Goal: Navigation & Orientation: Find specific page/section

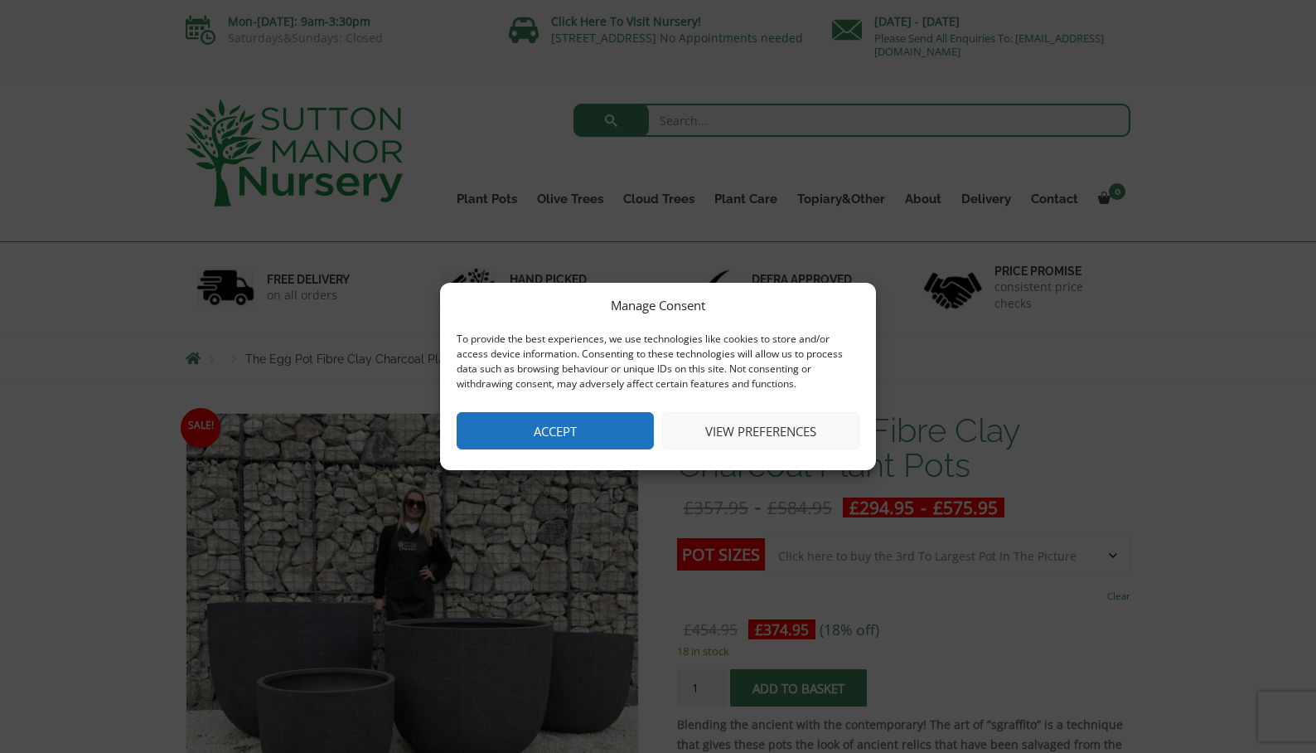
click at [555, 427] on button "Accept" at bounding box center [555, 430] width 197 height 37
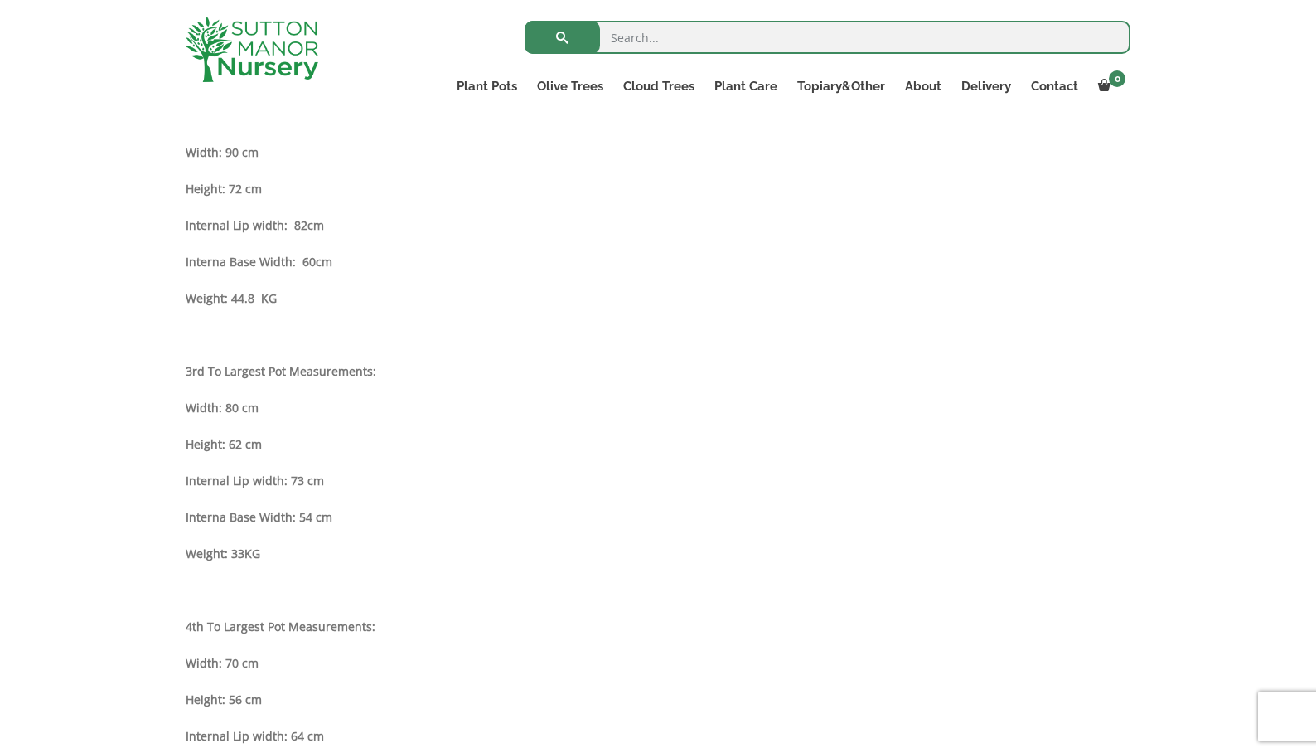
scroll to position [1213, 0]
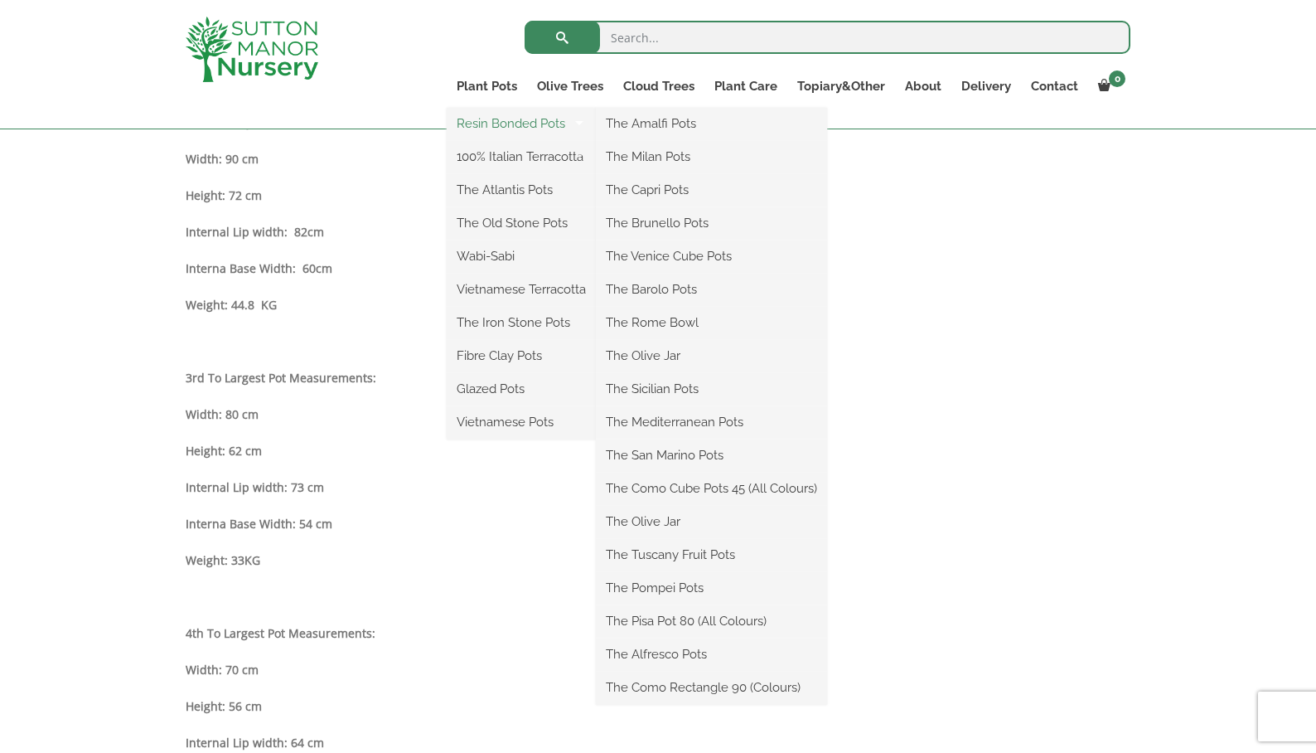
click at [513, 119] on link "Resin Bonded Pots" at bounding box center [521, 123] width 149 height 25
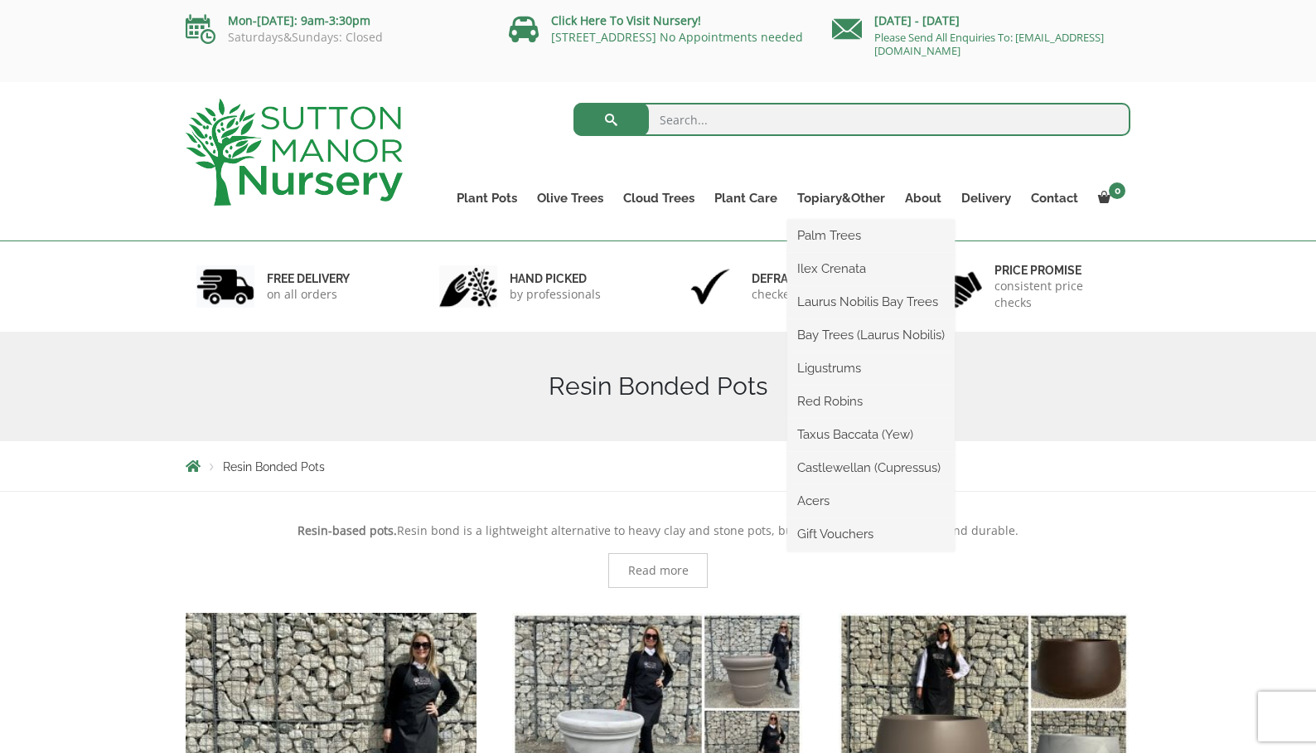
scroll to position [1, 0]
click at [835, 330] on link "Bay Trees (Laurus Nobilis)" at bounding box center [870, 334] width 167 height 25
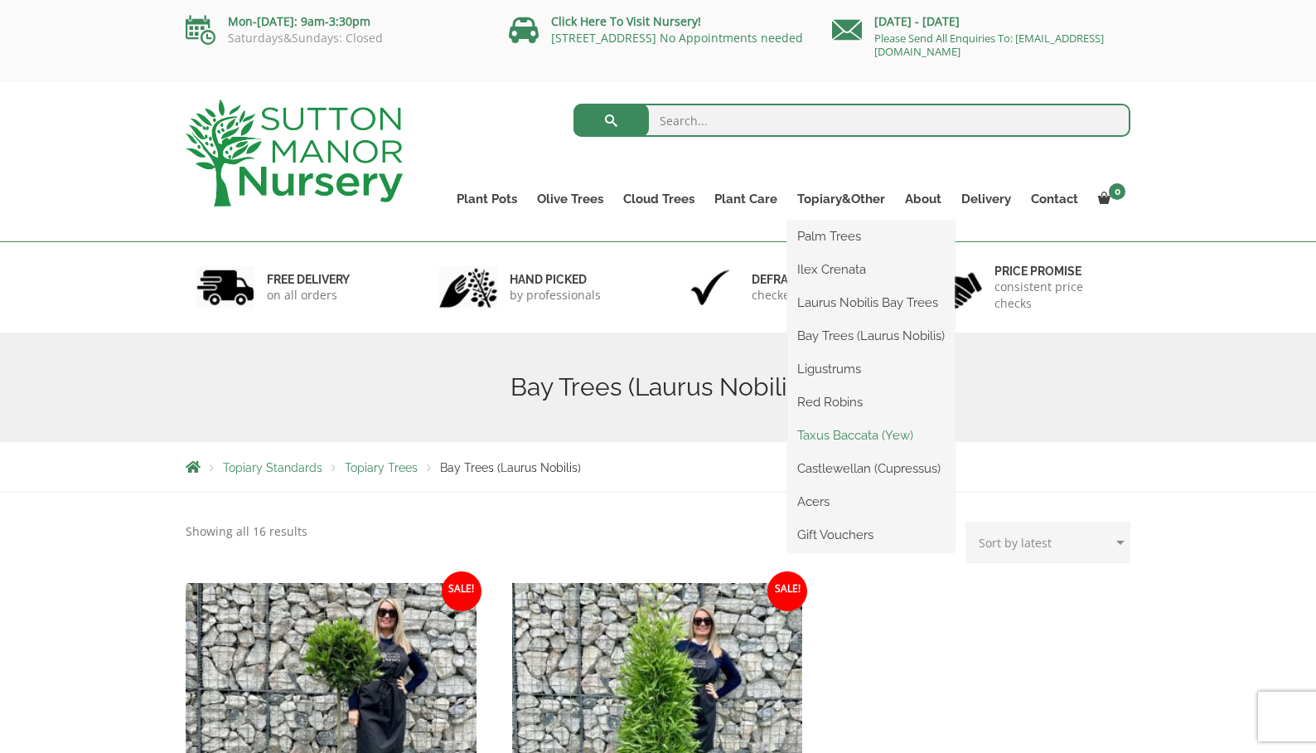
click at [846, 431] on link "Taxus Baccata (Yew)" at bounding box center [870, 435] width 167 height 25
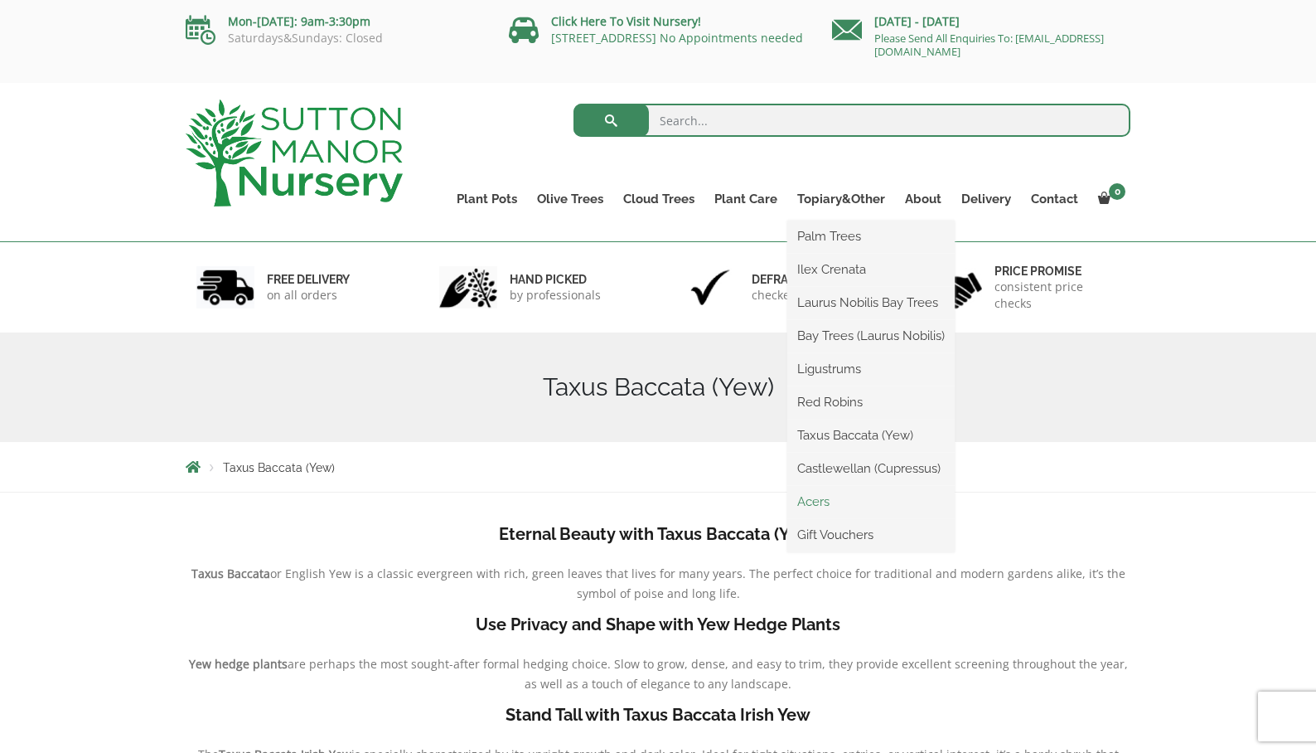
click at [817, 499] on link "Acers" at bounding box center [870, 501] width 167 height 25
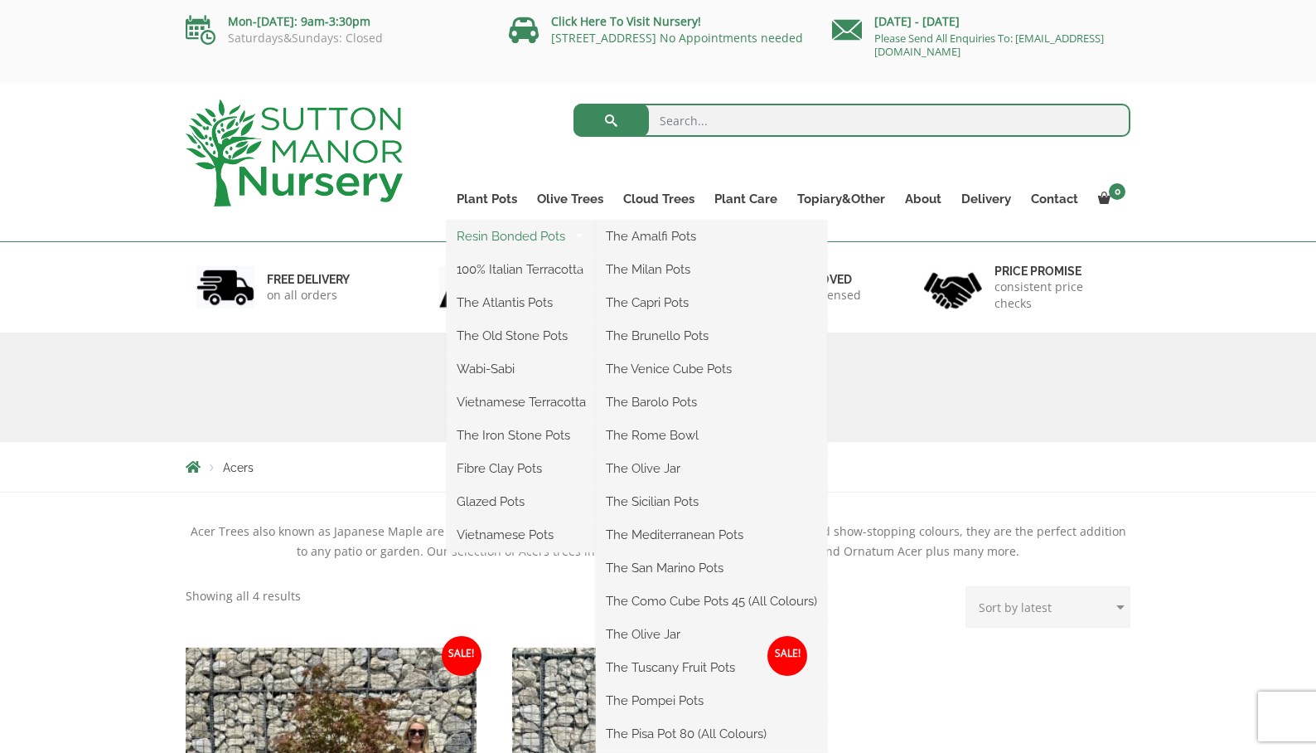
click at [516, 232] on link "Resin Bonded Pots" at bounding box center [521, 236] width 149 height 25
